Goal: Communication & Community: Answer question/provide support

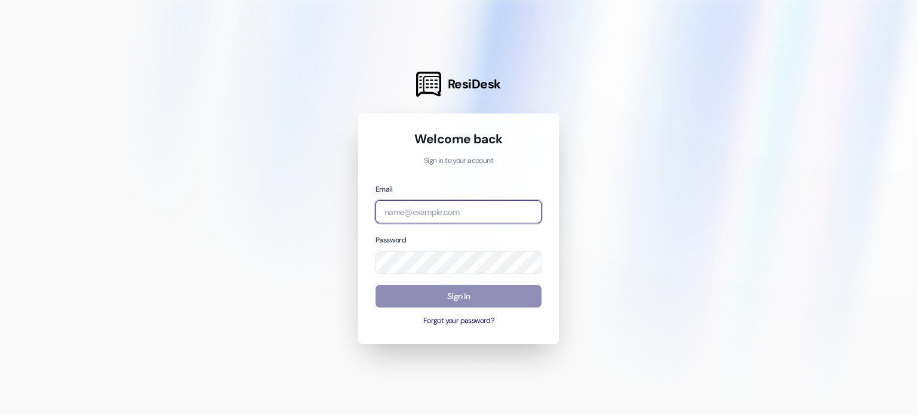
type input "leasing.abri@redstoneresidential.com"
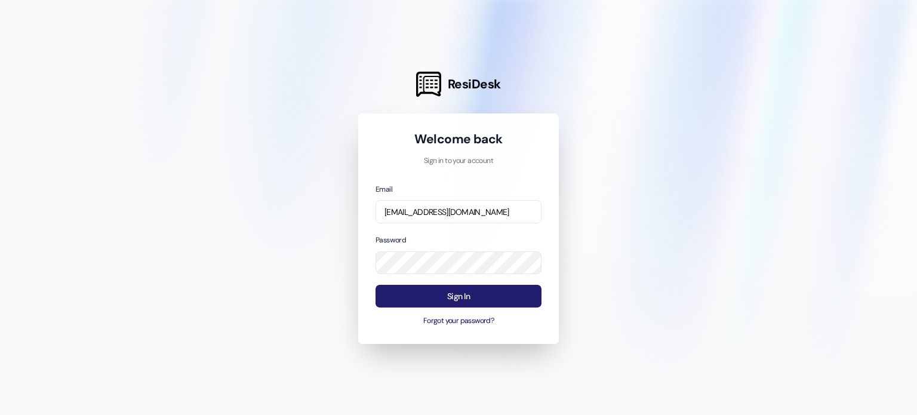
click at [466, 299] on button "Sign In" at bounding box center [458, 296] width 166 height 23
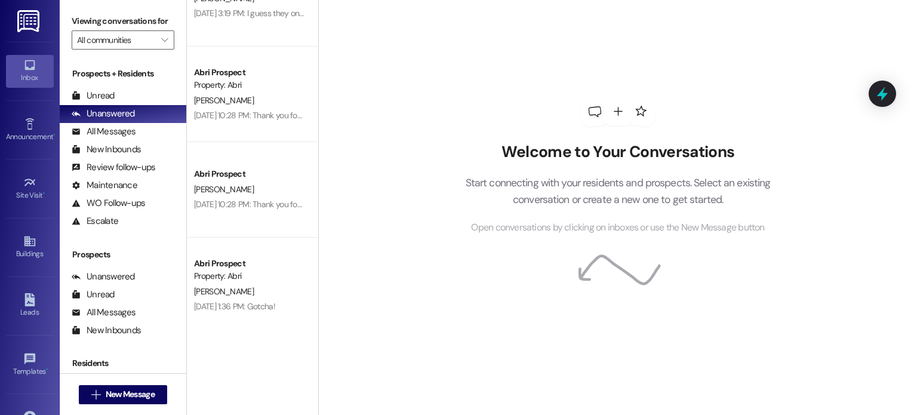
scroll to position [1107, 0]
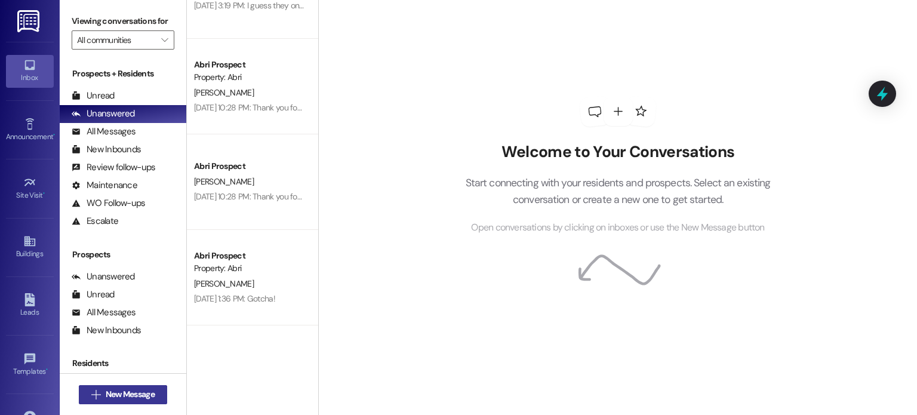
click at [132, 390] on span "New Message" at bounding box center [130, 394] width 49 height 13
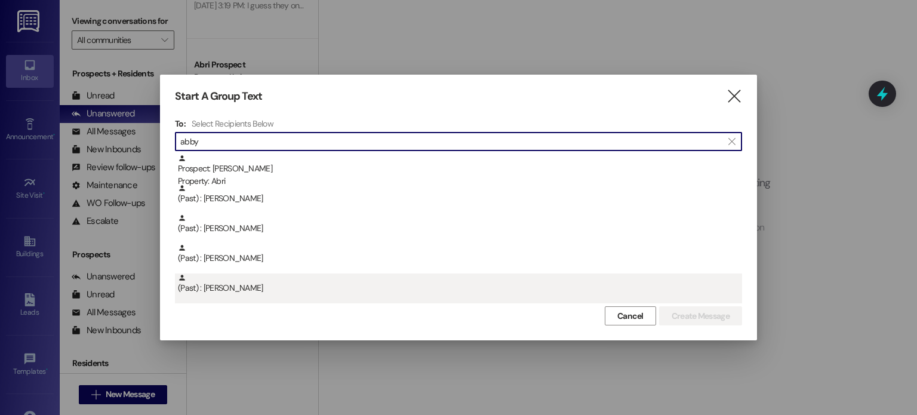
type input "abby"
click at [320, 277] on div "(Past) : [PERSON_NAME]" at bounding box center [460, 283] width 564 height 21
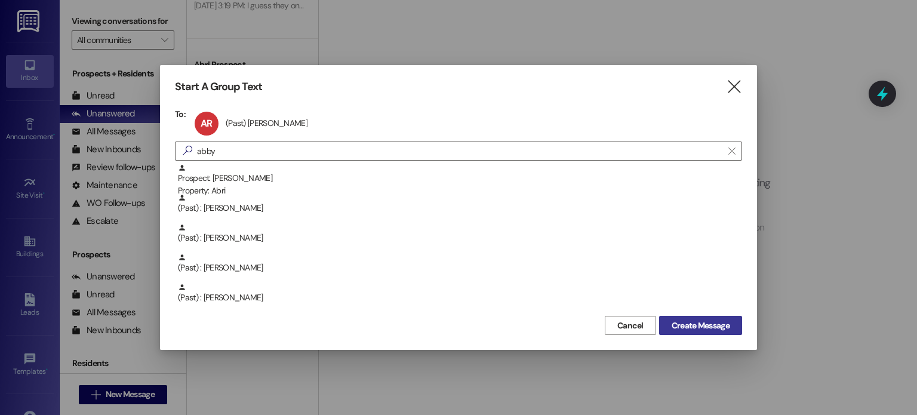
click at [692, 324] on span "Create Message" at bounding box center [700, 325] width 58 height 13
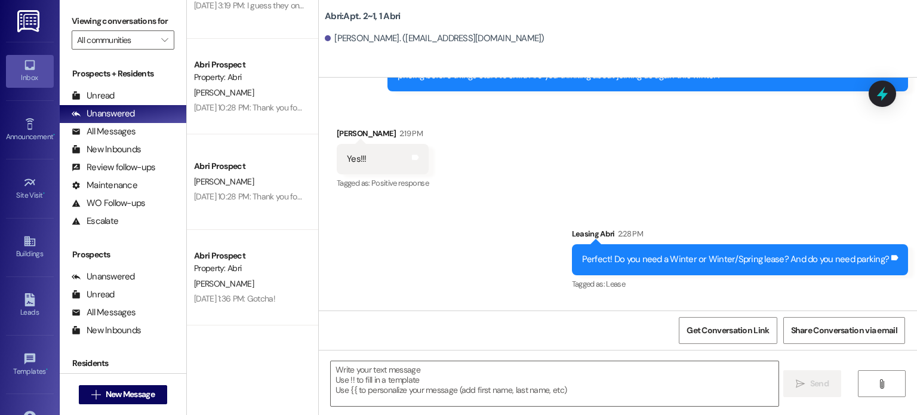
scroll to position [60158, 0]
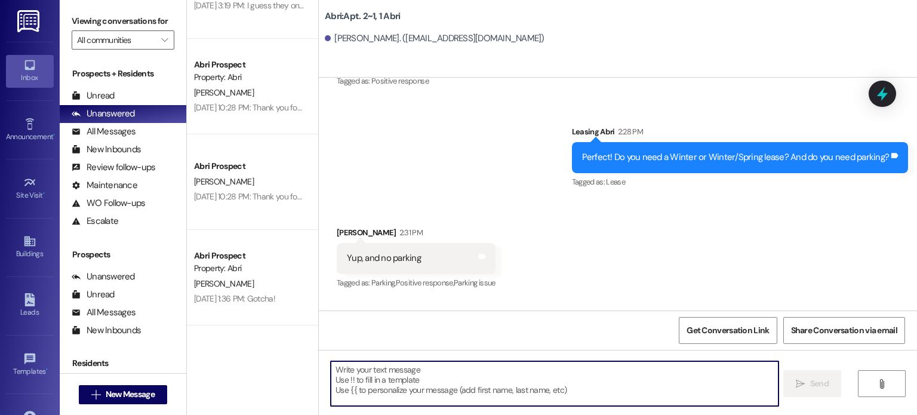
click at [440, 371] on textarea at bounding box center [554, 383] width 447 height 45
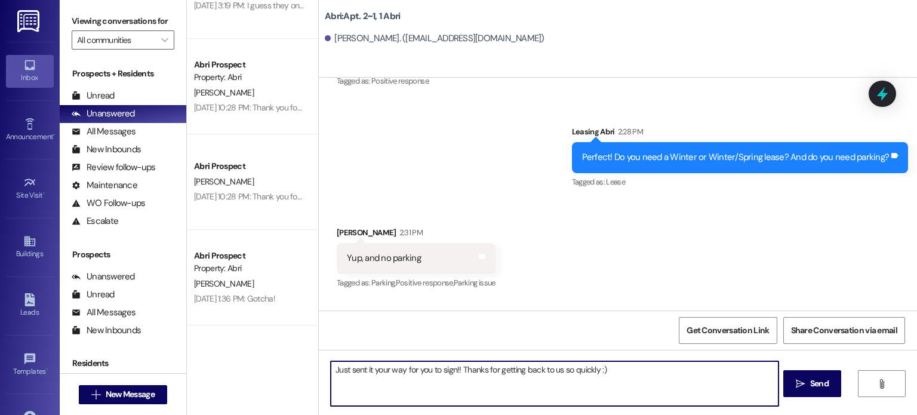
click at [457, 369] on textarea "Just sent it your way for you to sign!! Thanks for getting back to us so quickl…" at bounding box center [554, 383] width 447 height 45
type textarea "Just sent it your way for you to sign!! Thanks for getting back to us so quickl…"
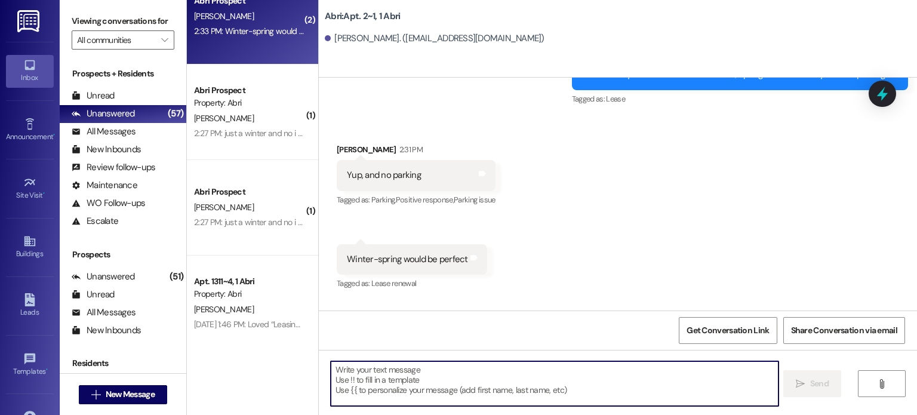
scroll to position [2419, 0]
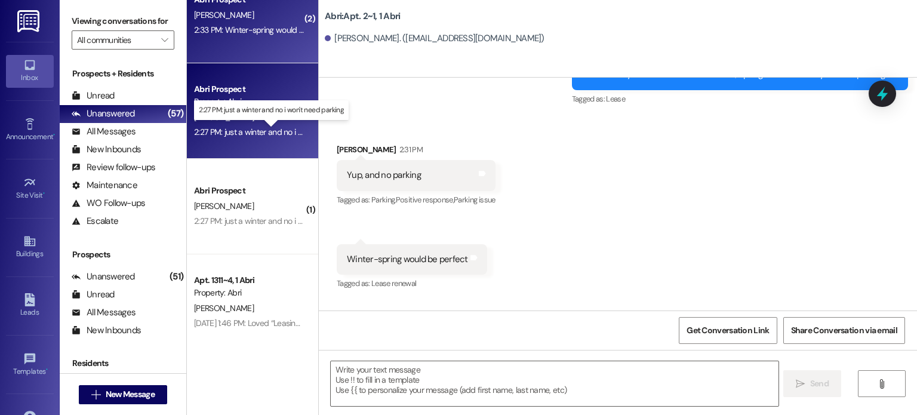
click at [260, 127] on div "2:27 PM: just a winter and no i won't need parking 2:27 PM: just a winter and n…" at bounding box center [278, 132] width 169 height 11
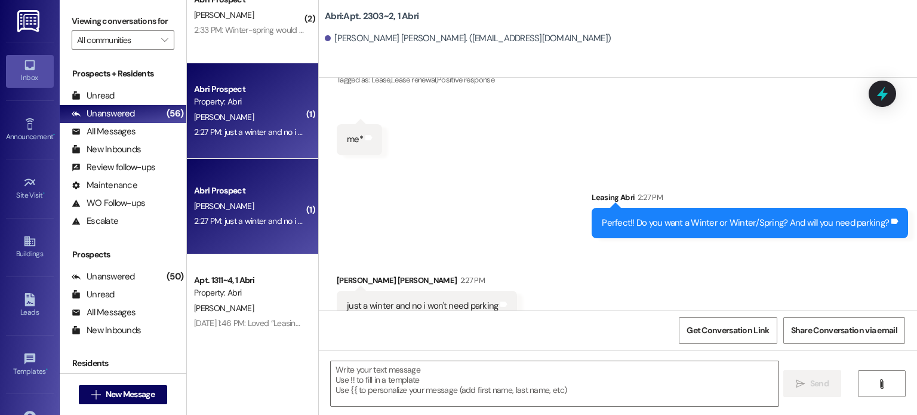
scroll to position [13349, 0]
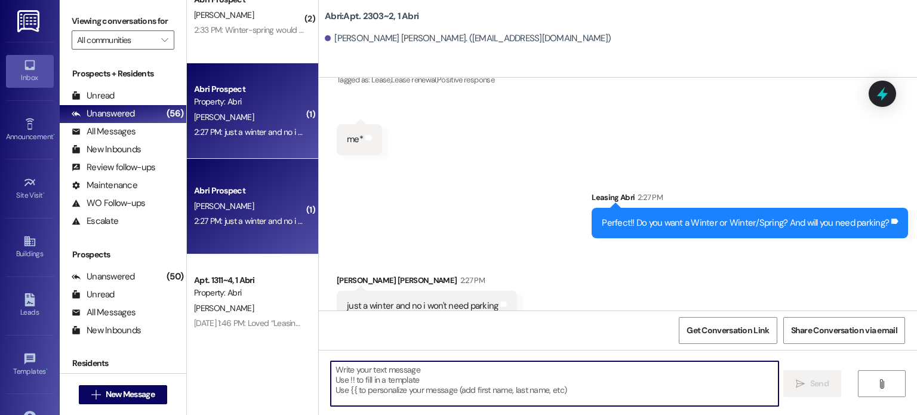
click at [451, 377] on textarea at bounding box center [554, 383] width 447 height 45
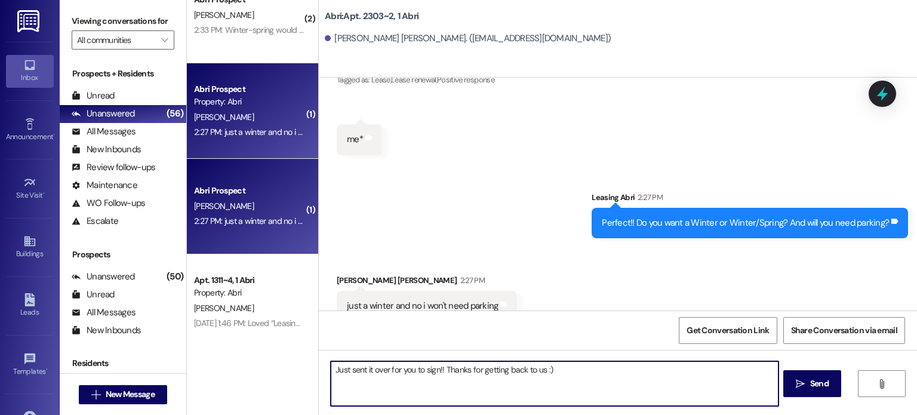
type textarea "Just sent it over for you to sign!! Thanks for getting back to us :)"
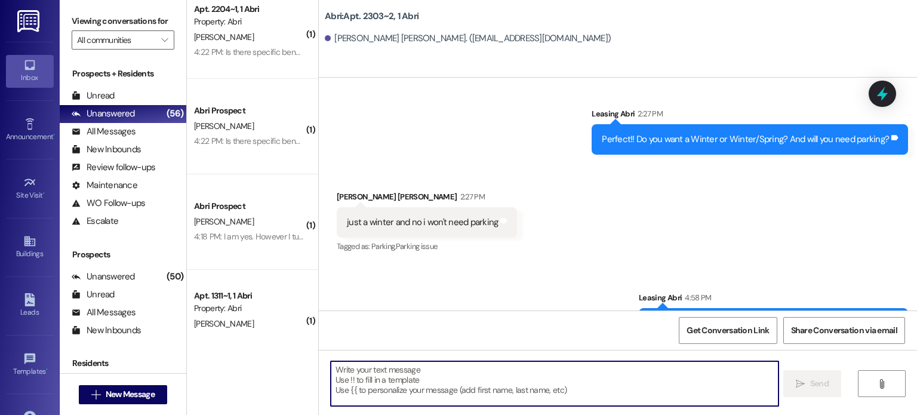
scroll to position [1926, 0]
